Goal: Information Seeking & Learning: Learn about a topic

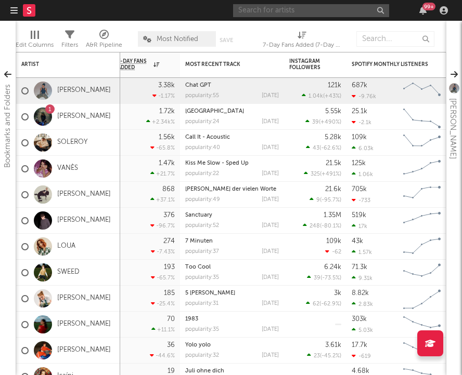
click at [310, 11] on input "text" at bounding box center [311, 10] width 156 height 13
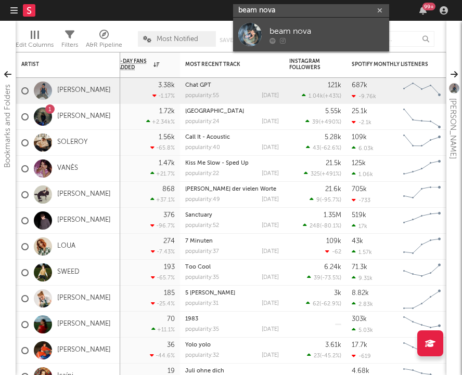
type input "beam nova"
click at [314, 34] on div "beam nova" at bounding box center [326, 31] width 114 height 12
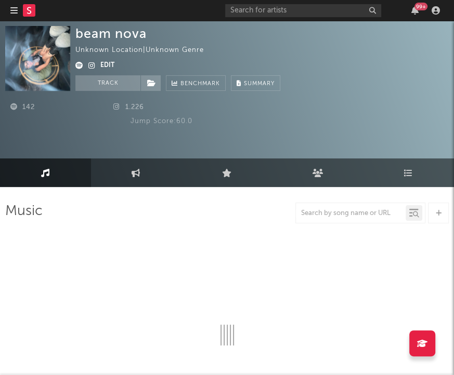
select select "1w"
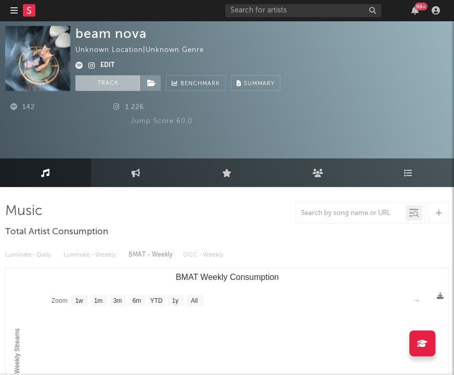
click at [109, 88] on button "Track" at bounding box center [107, 83] width 65 height 16
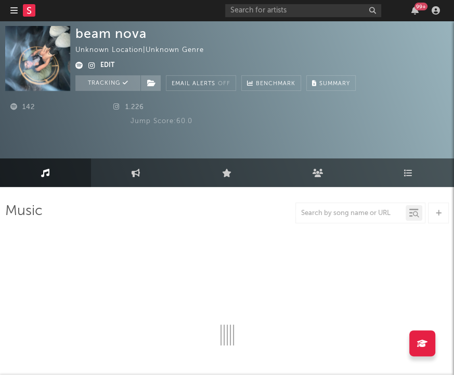
select select "1w"
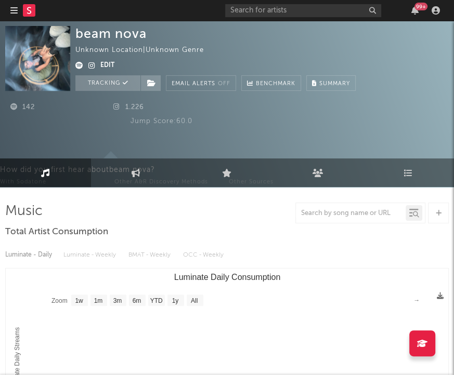
click at [296, 3] on div "99 +" at bounding box center [334, 10] width 218 height 21
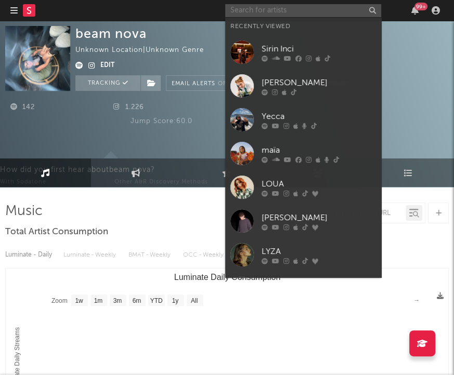
click at [299, 9] on input "text" at bounding box center [303, 10] width 156 height 13
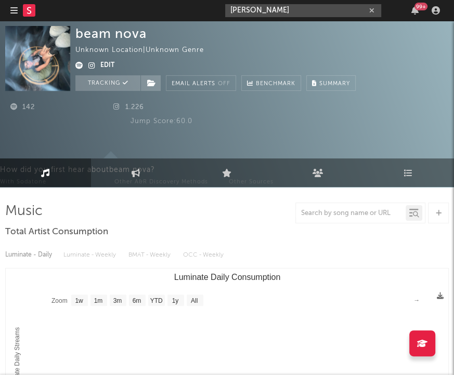
click at [304, 12] on input "[PERSON_NAME]" at bounding box center [303, 10] width 156 height 13
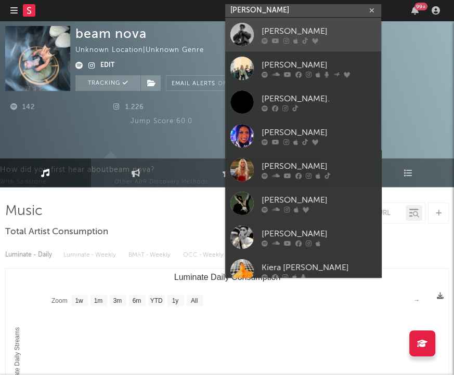
type input "[PERSON_NAME]"
click at [306, 26] on div "[PERSON_NAME]" at bounding box center [319, 31] width 114 height 12
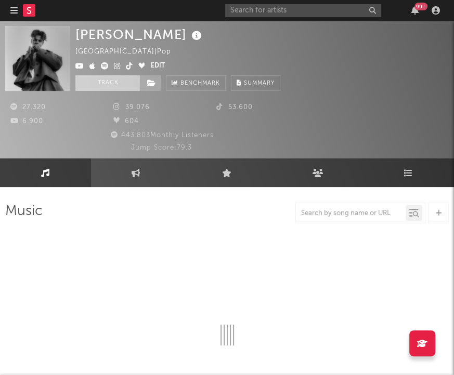
select select "6m"
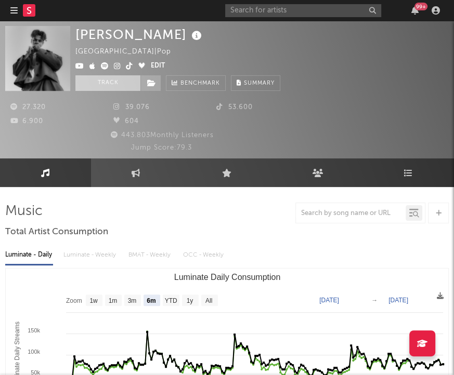
click at [112, 86] on button "Track" at bounding box center [107, 83] width 65 height 16
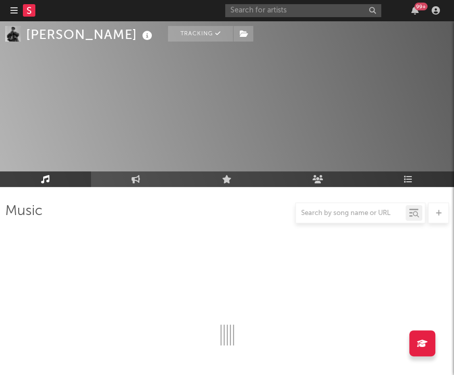
scroll to position [82, 0]
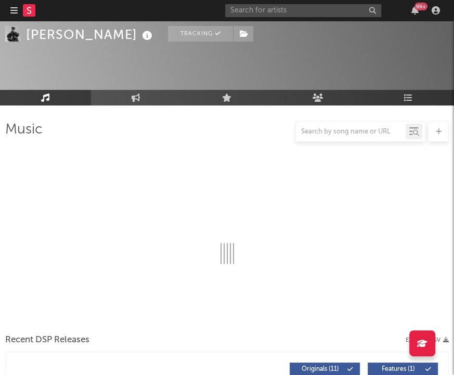
select select "6m"
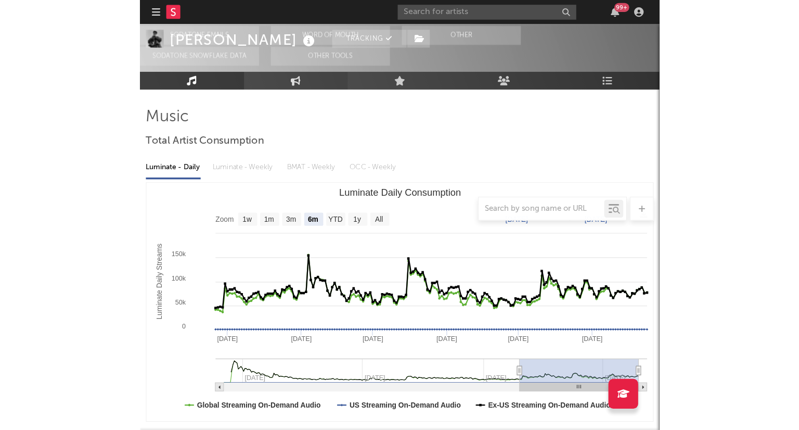
scroll to position [0, 0]
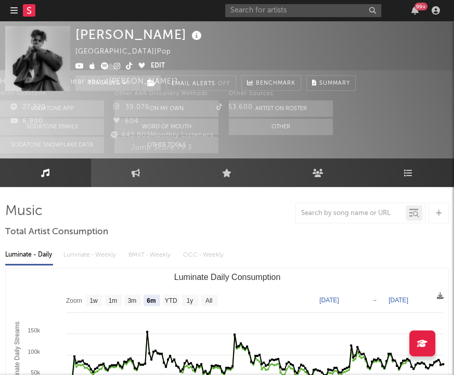
click at [29, 9] on rect at bounding box center [29, 10] width 12 height 12
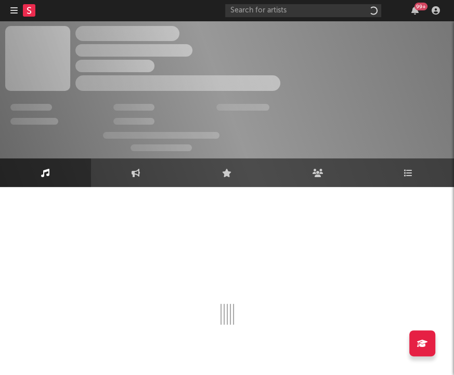
select select "6m"
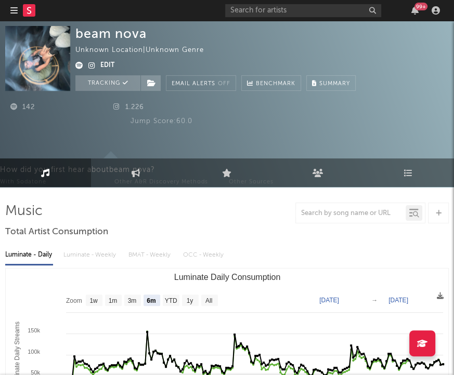
click at [15, 10] on icon "button" at bounding box center [13, 10] width 7 height 8
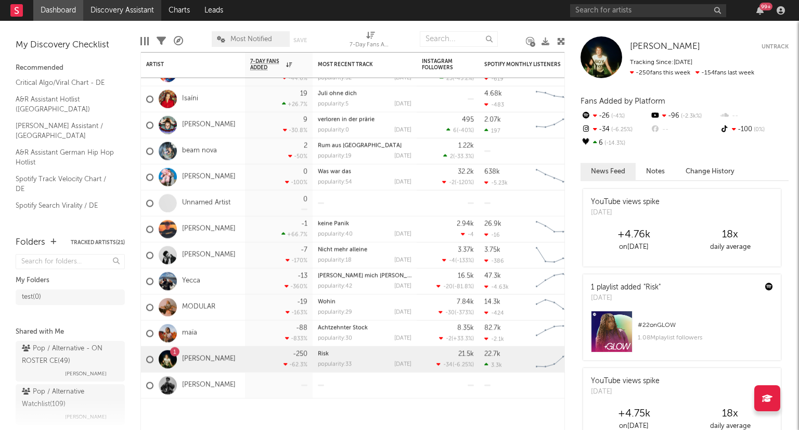
click at [121, 12] on link "Discovery Assistant" at bounding box center [122, 10] width 78 height 21
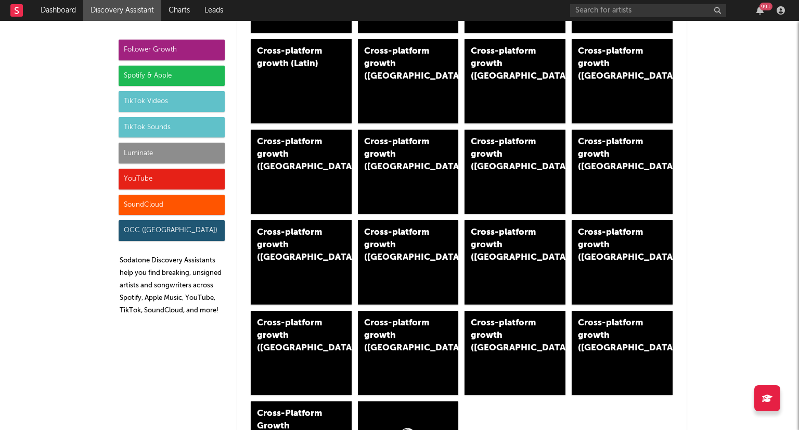
scroll to position [518, 0]
